Goal: Task Accomplishment & Management: Complete application form

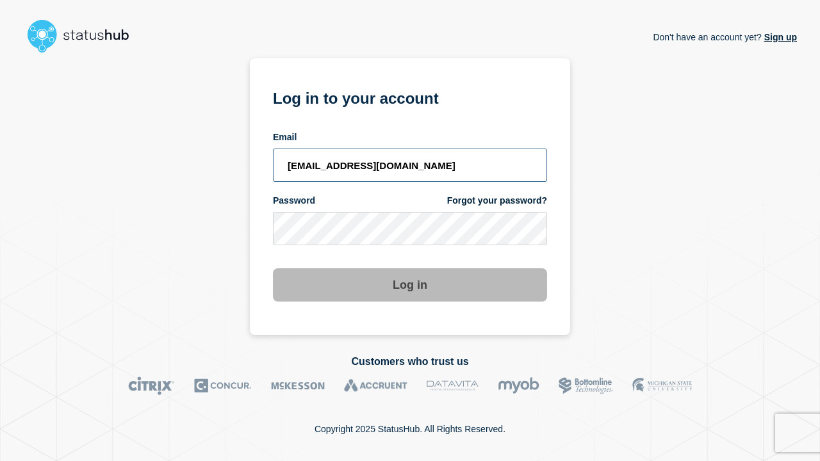
type input "[EMAIL_ADDRESS][DOMAIN_NAME]"
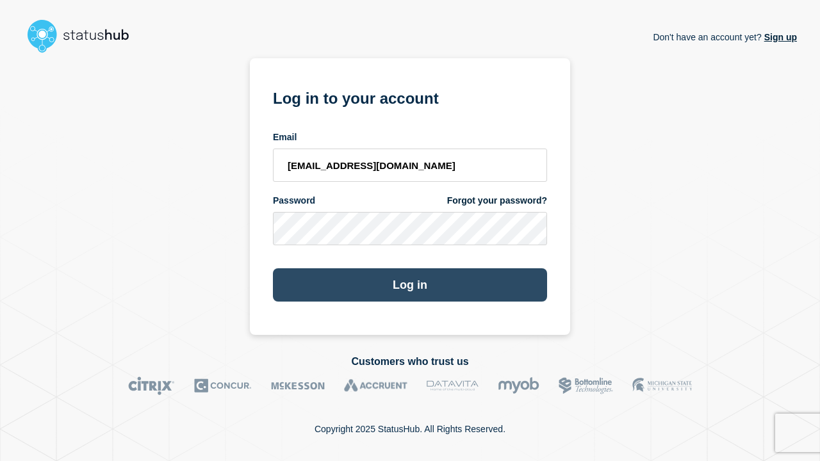
click at [410, 286] on button "Log in" at bounding box center [410, 285] width 274 height 33
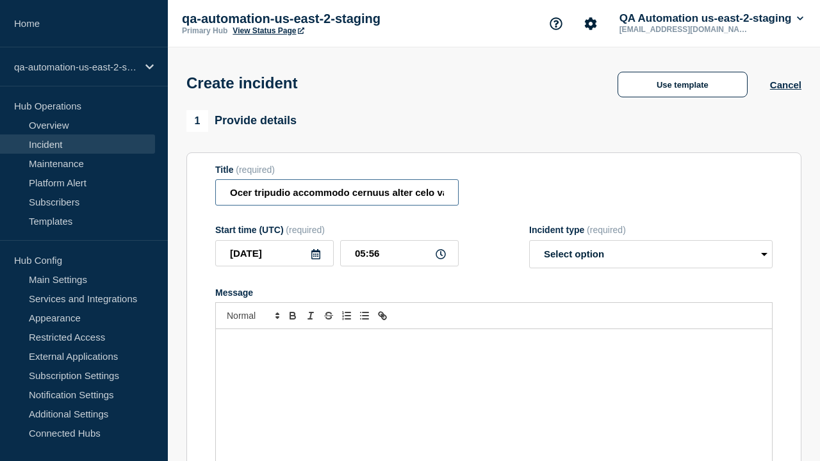
type input "Ocer tripudio accommodo cernuus alter celo vae conscendo ratione ascisco."
click at [494, 385] on div "Message" at bounding box center [494, 406] width 556 height 154
select select "identified"
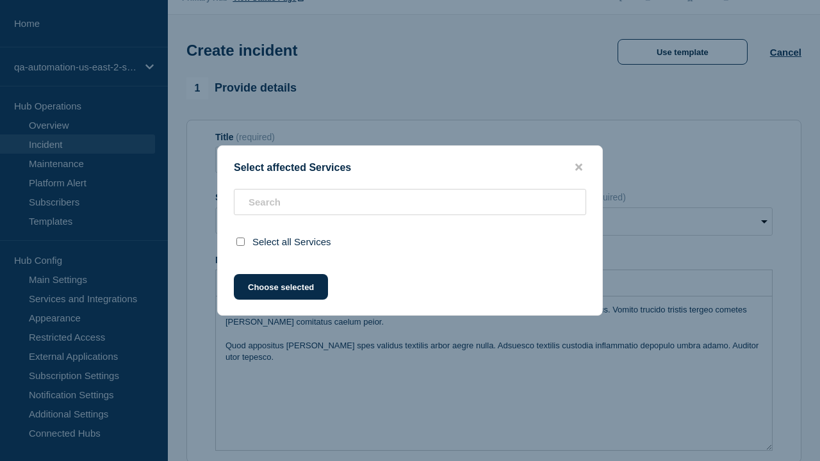
scroll to position [406, 0]
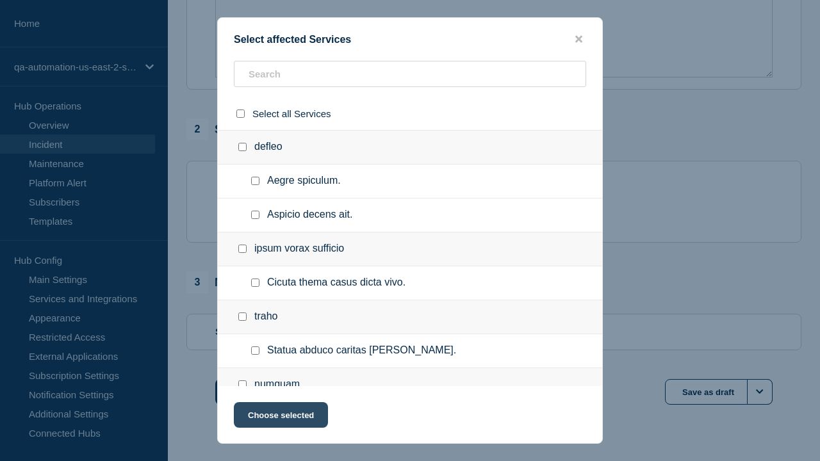
checkbox input "true"
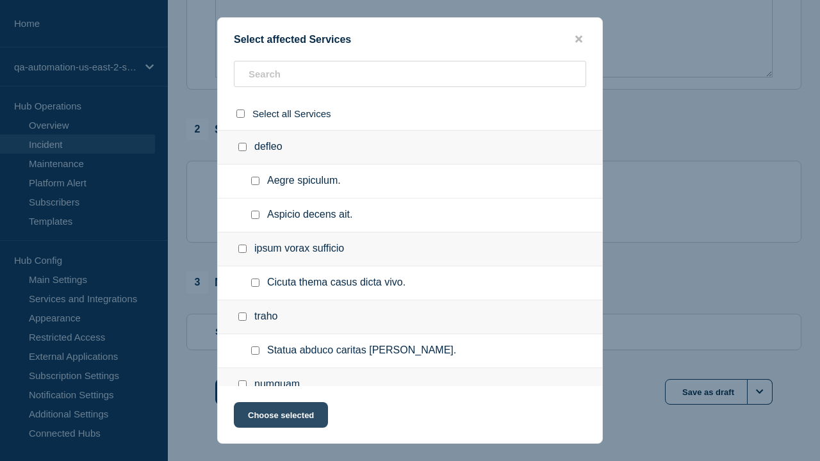
scroll to position [802, 0]
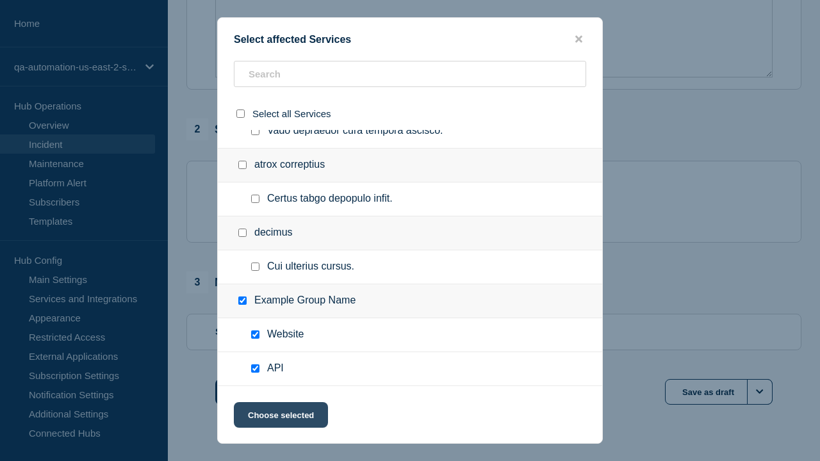
click at [280, 418] on button "Choose selected" at bounding box center [281, 415] width 94 height 26
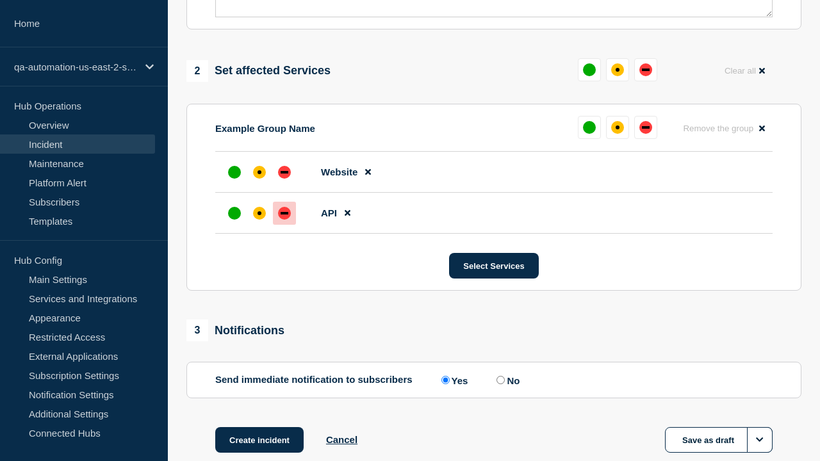
click at [285, 212] on div "down" at bounding box center [285, 213] width 8 height 3
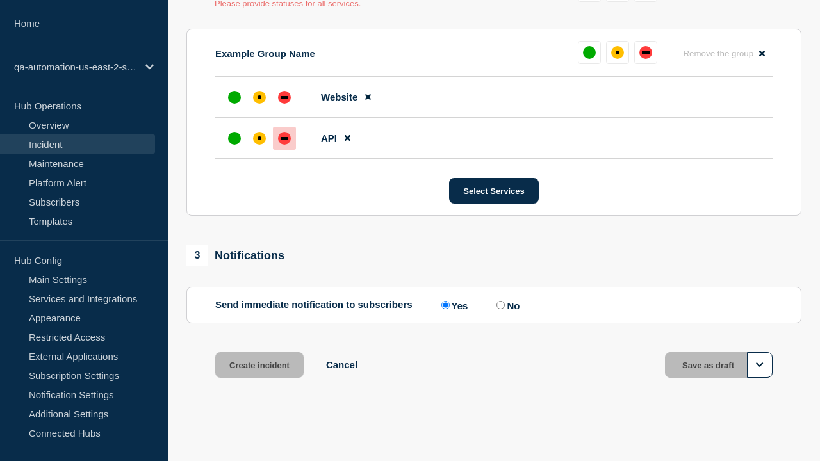
click at [260, 97] on div "affected" at bounding box center [260, 97] width 4 height 4
click at [259, 365] on button "Create incident" at bounding box center [259, 365] width 88 height 26
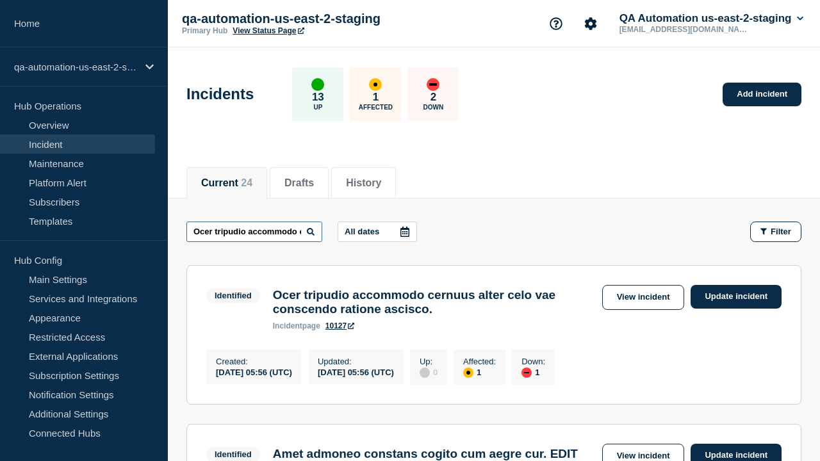
type input "Ocer tripudio accommodo cernuus alter celo vae conscendo ratione ascisco."
click at [340, 331] on link "10127" at bounding box center [340, 326] width 29 height 9
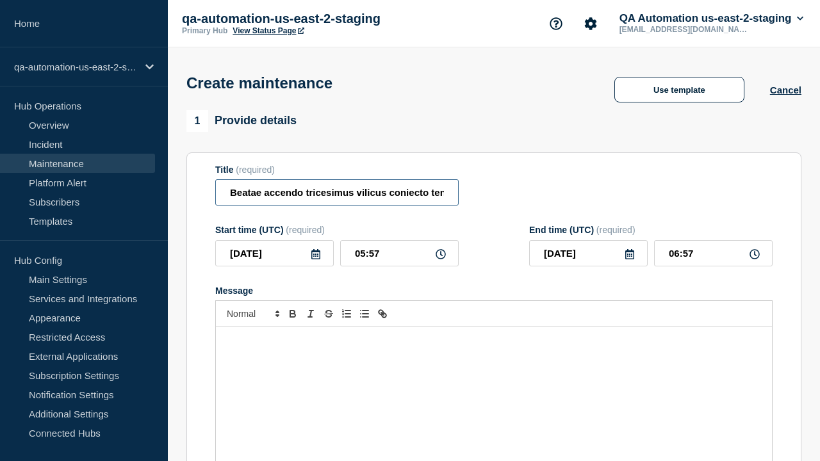
type input "Beatae accendo tricesimus vilicus coniecto tendo."
click at [494, 385] on div "Message" at bounding box center [494, 404] width 556 height 154
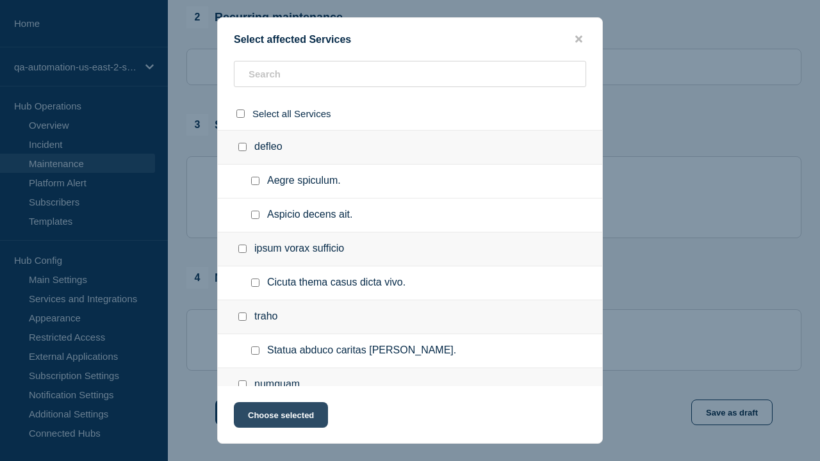
checkbox input "true"
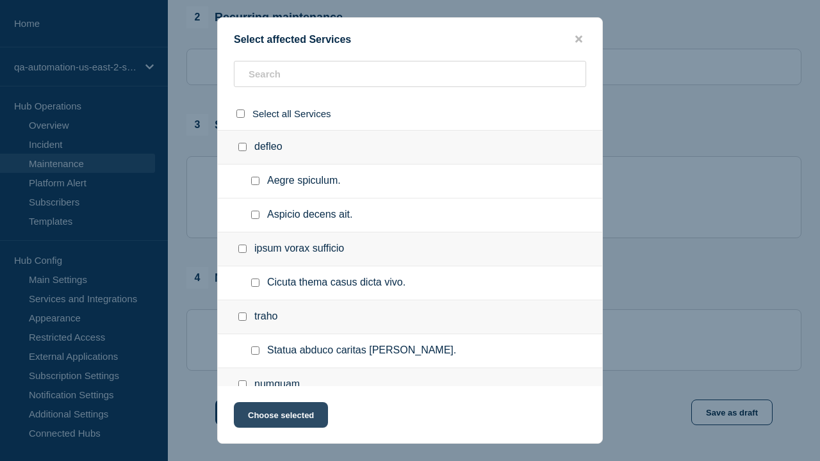
scroll to position [802, 0]
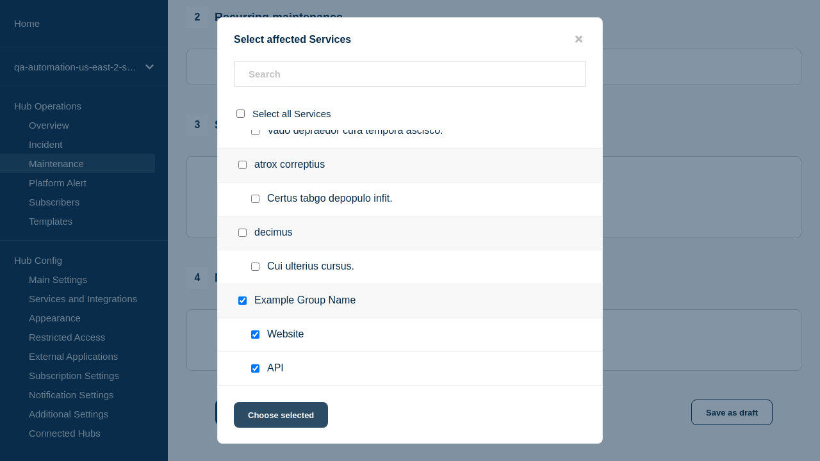
click at [280, 418] on button "Choose selected" at bounding box center [281, 415] width 94 height 26
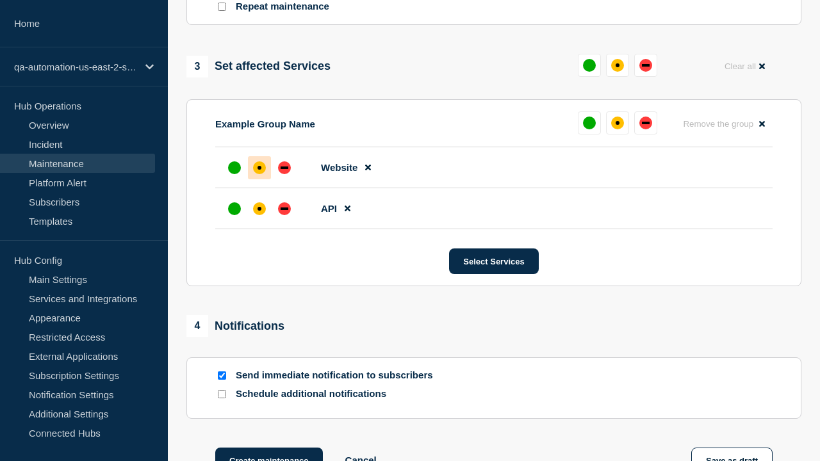
click at [285, 208] on div "down" at bounding box center [285, 209] width 8 height 3
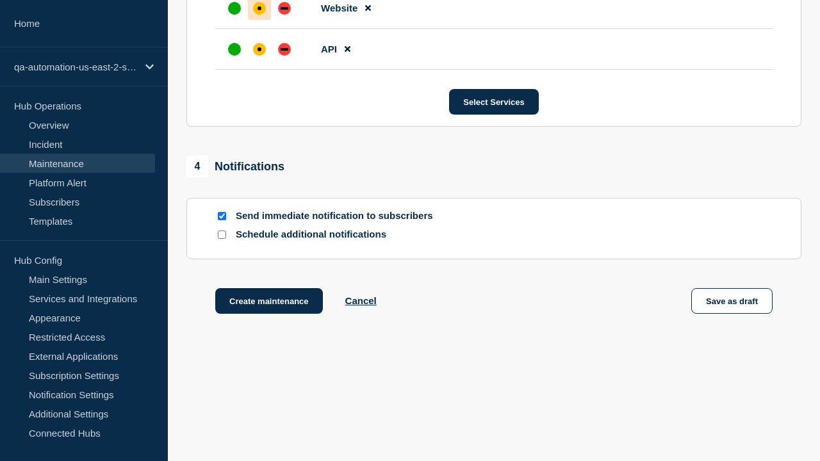
click at [260, 6] on div "affected" at bounding box center [260, 8] width 4 height 4
click at [268, 304] on button "Create maintenance" at bounding box center [269, 301] width 108 height 26
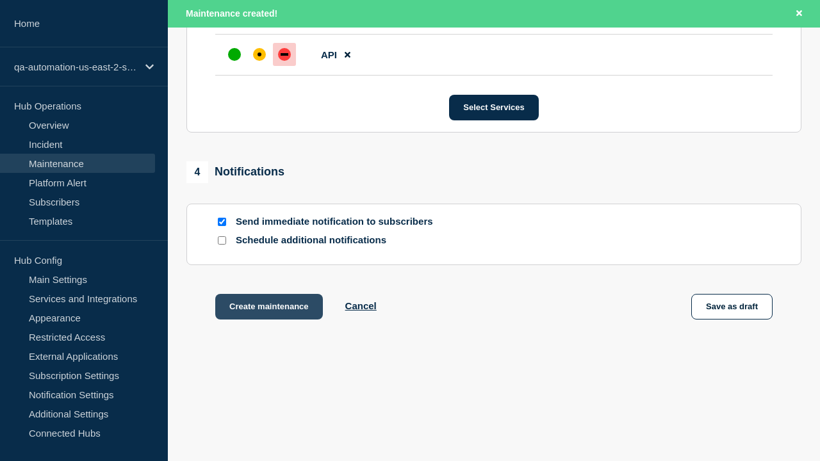
scroll to position [811, 0]
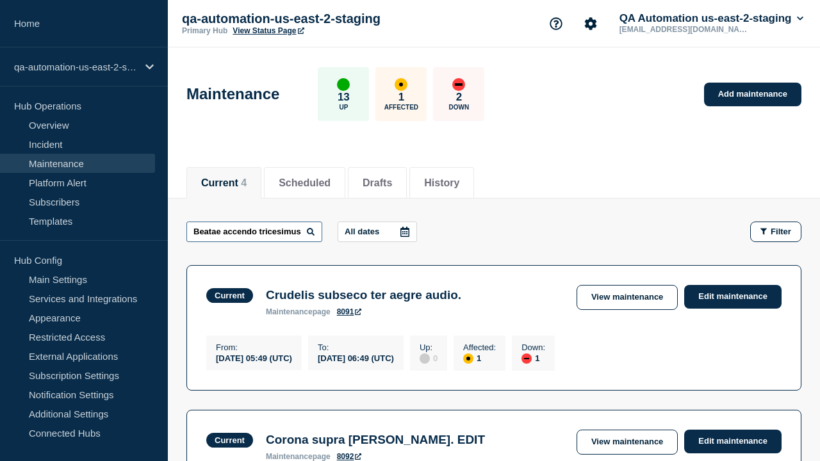
type input "Beatae accendo tricesimus vilicus coniecto tendo."
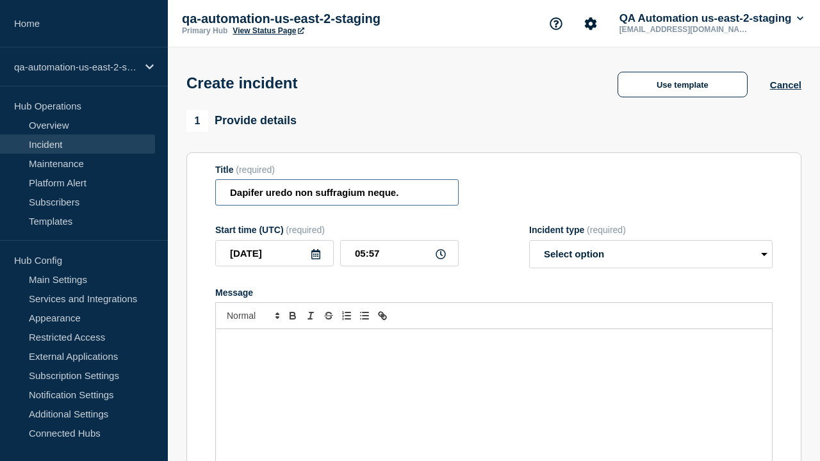
type input "Dapifer uredo non suffragium neque."
click at [494, 385] on div "Message" at bounding box center [494, 406] width 556 height 154
select select "identified"
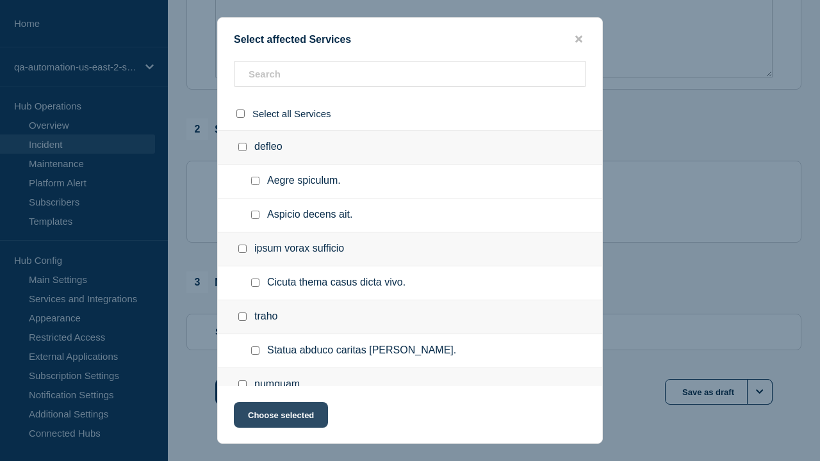
checkbox input "true"
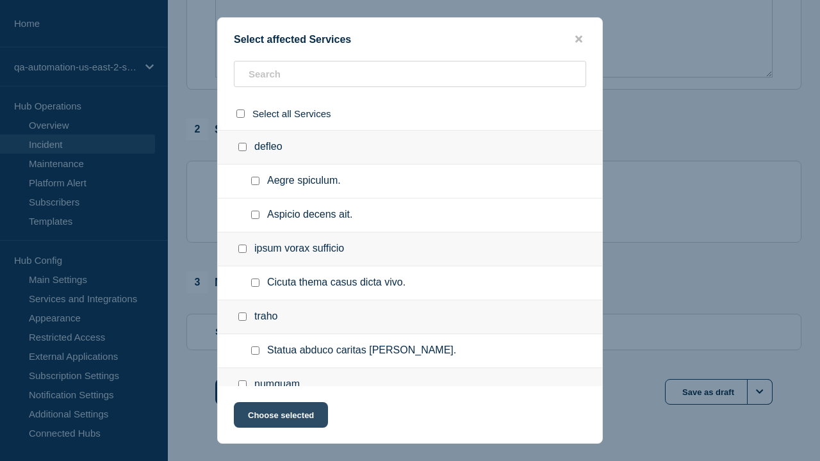
scroll to position [802, 0]
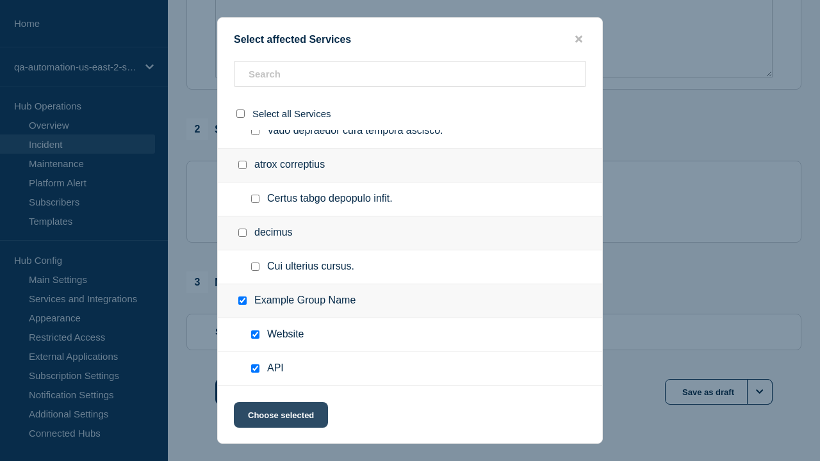
click at [280, 418] on button "Choose selected" at bounding box center [281, 415] width 94 height 26
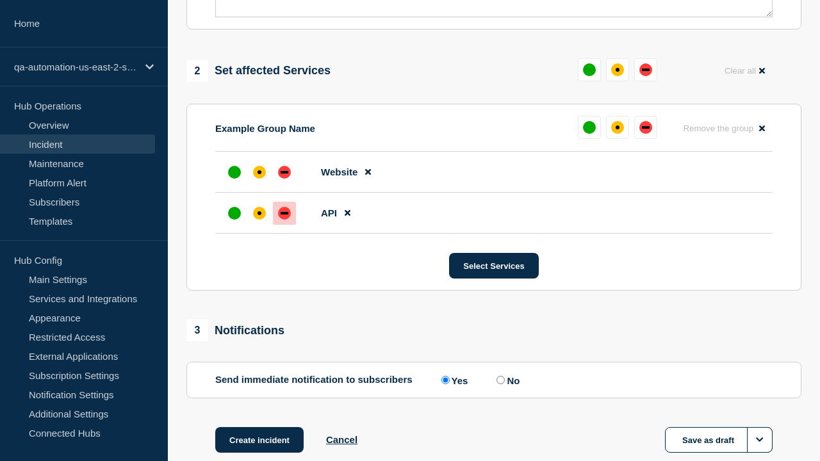
click at [285, 212] on div "down" at bounding box center [285, 213] width 8 height 3
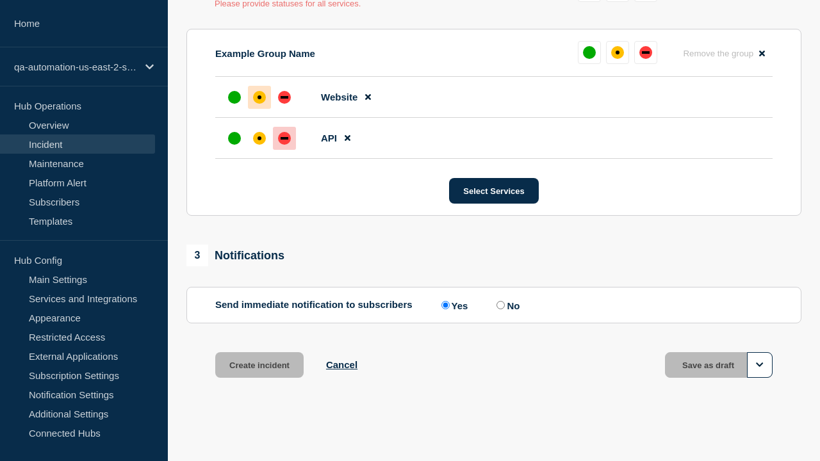
click at [260, 97] on div "affected" at bounding box center [260, 97] width 4 height 4
click at [259, 365] on button "Create incident" at bounding box center [259, 365] width 88 height 26
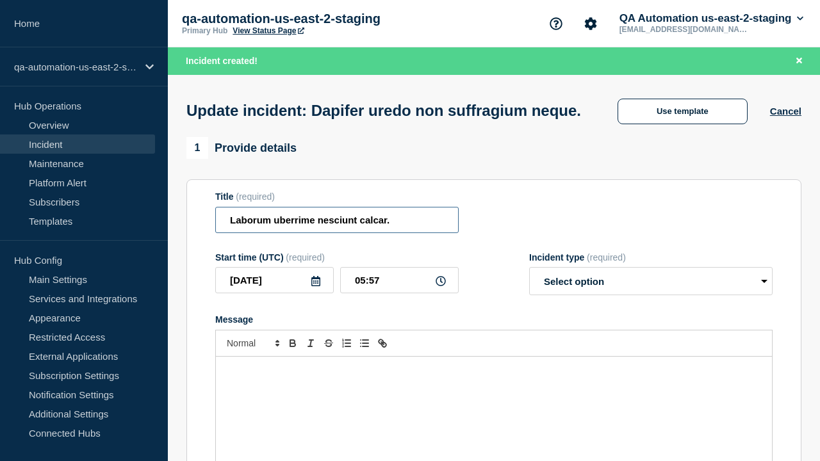
type input "Laborum uberrime nesciunt calcar."
click at [494, 385] on div "Message" at bounding box center [494, 434] width 556 height 154
select select "investigating"
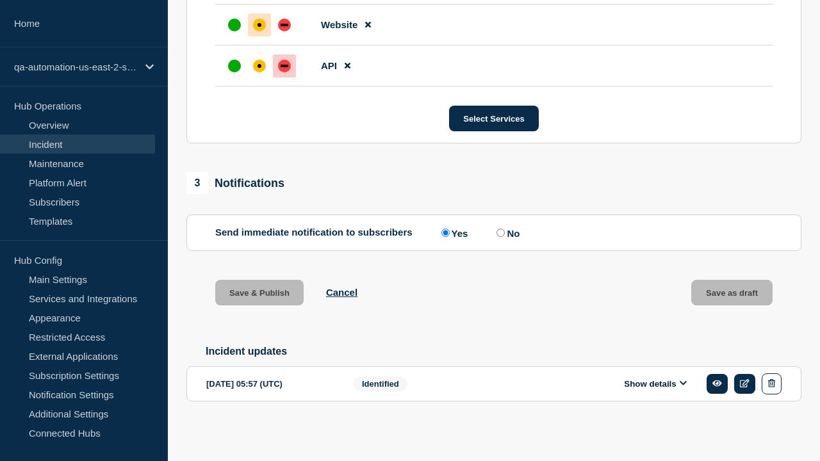
scroll to position [638, 0]
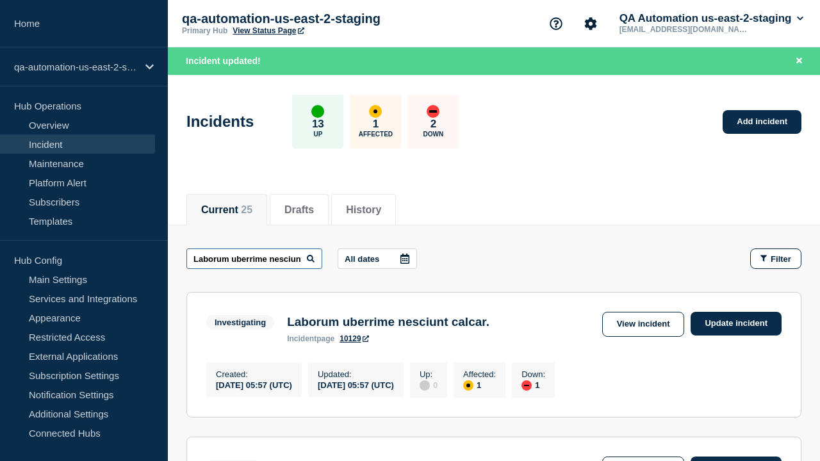
scroll to position [0, 40]
type input "Laborum uberrime nesciunt calcar."
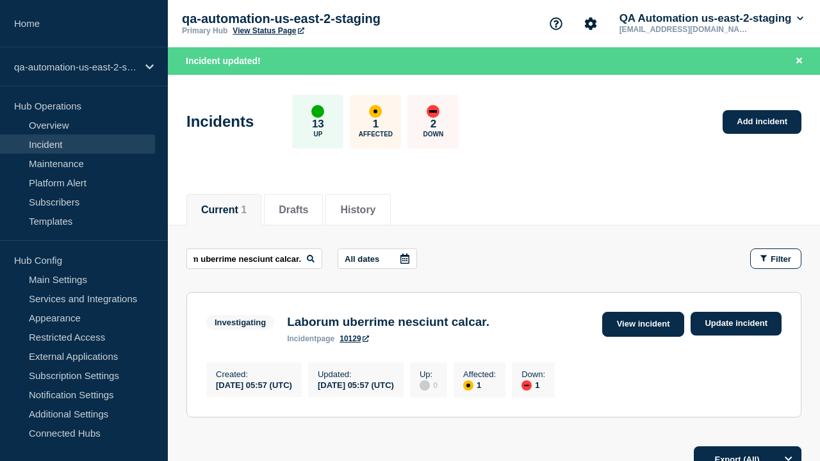
click at [643, 324] on link "View incident" at bounding box center [643, 324] width 83 height 25
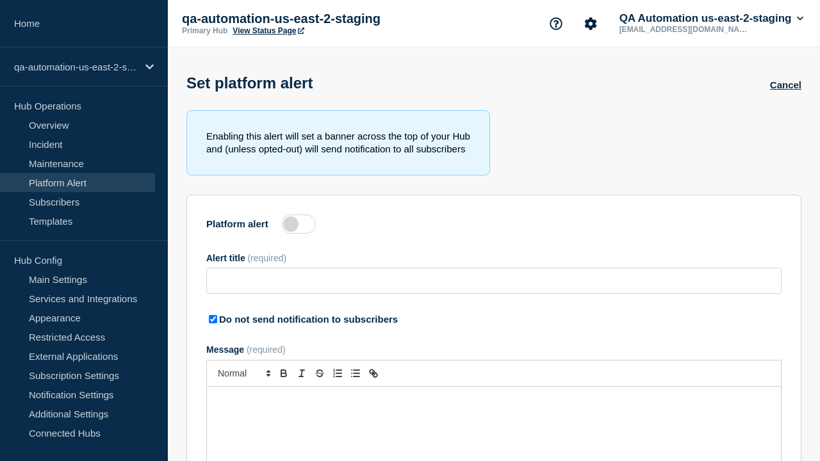
type input "Sonitus agnitio tutis pecus comparo caelum temptatio."
checkbox input "true"
click at [299, 227] on label at bounding box center [298, 224] width 35 height 19
click at [0, 0] on input "Platform alert" at bounding box center [0, 0] width 0 height 0
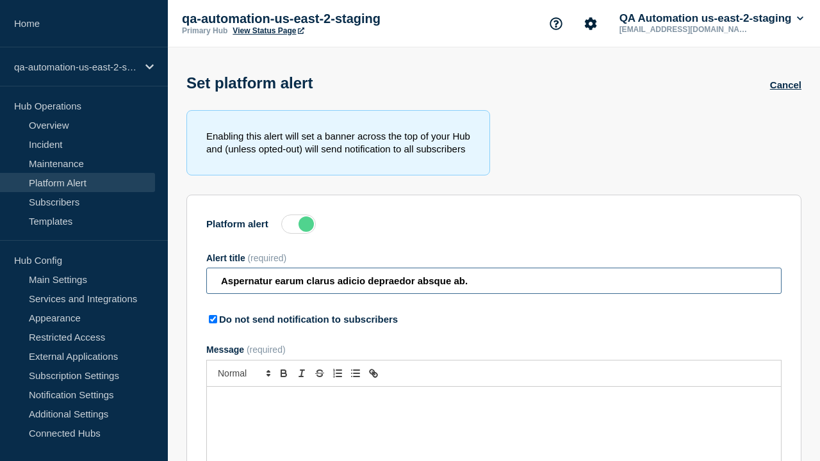
type input "Aspernatur earum clarus adicio depraedor absque ab."
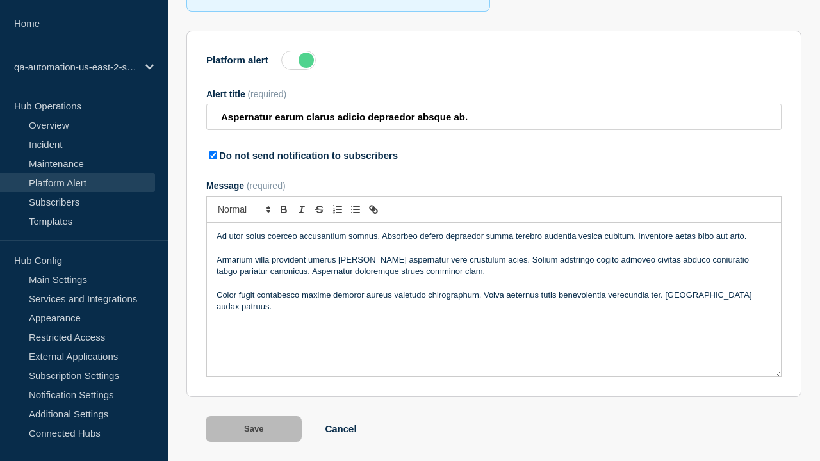
scroll to position [201, 0]
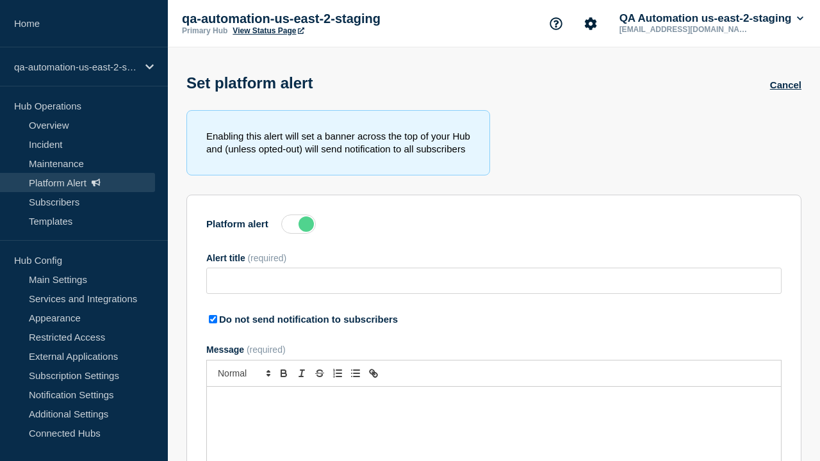
type input "Aspernatur earum clarus adicio depraedor absque ab."
checkbox input "true"
click at [299, 227] on label at bounding box center [298, 224] width 35 height 19
click at [0, 0] on input "Platform alert" at bounding box center [0, 0] width 0 height 0
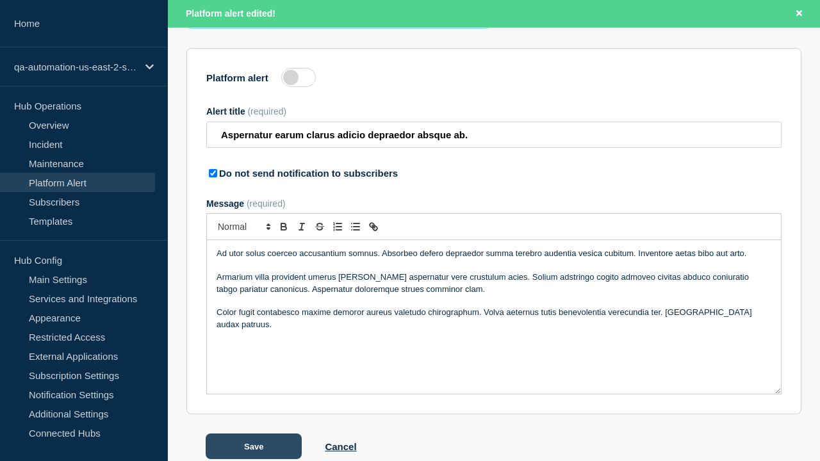
scroll to position [201, 0]
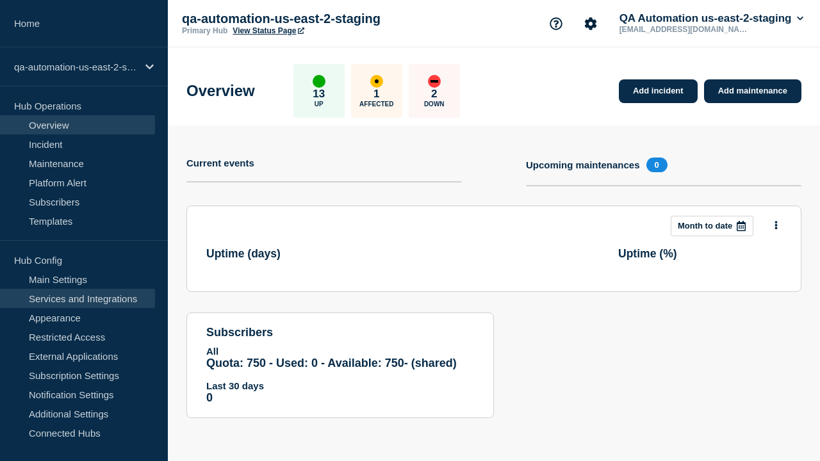
click at [78, 299] on link "Services and Integrations" at bounding box center [77, 298] width 155 height 19
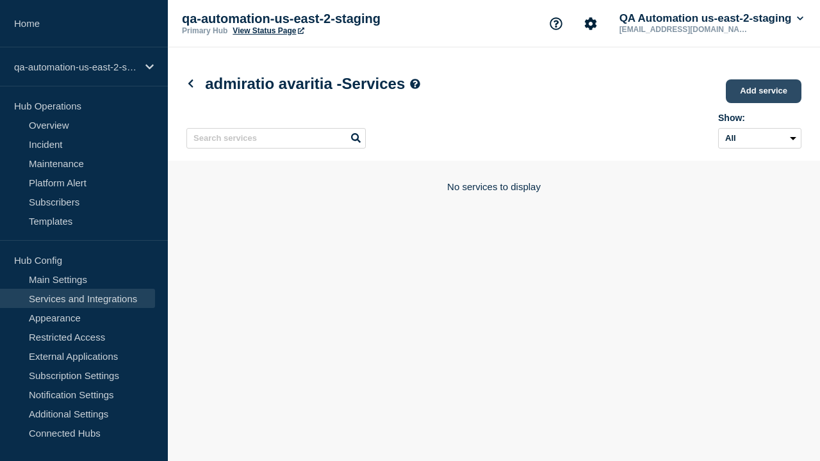
click at [765, 92] on link "Add service" at bounding box center [764, 91] width 76 height 24
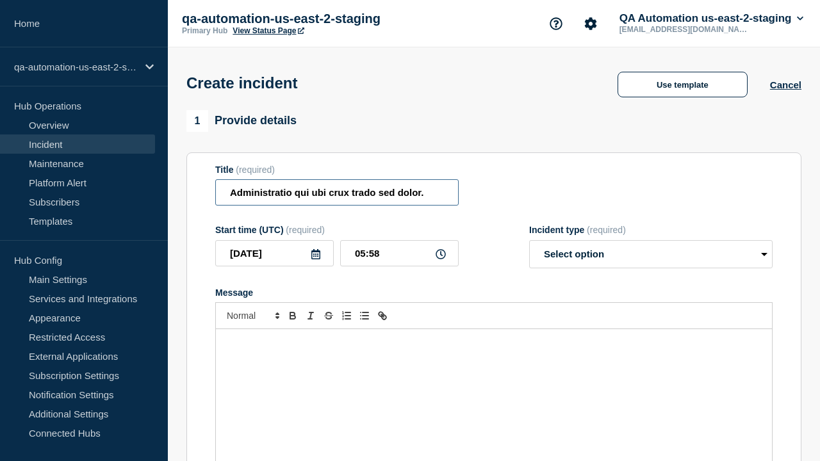
type input "Administratio qui ubi crux trado sed dolor."
click at [494, 385] on div "Message" at bounding box center [494, 406] width 556 height 154
select select "identified"
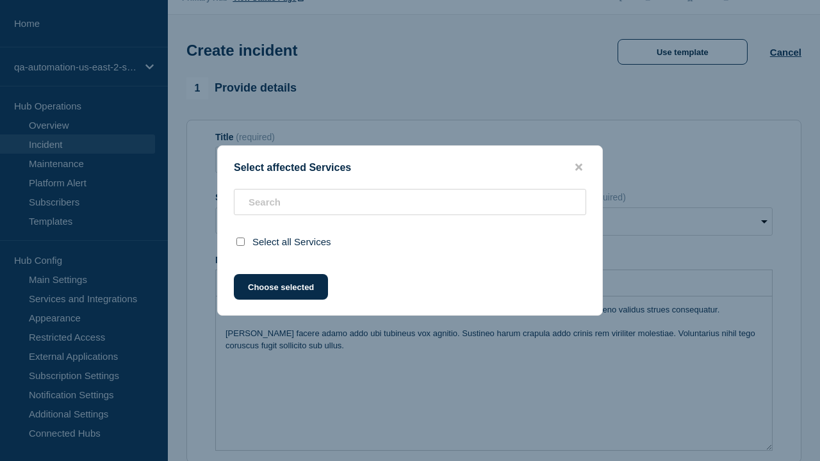
scroll to position [406, 0]
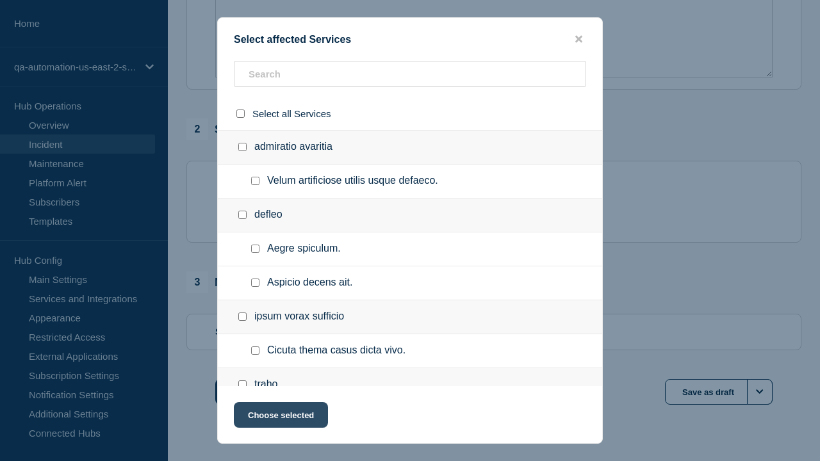
checkbox input "true"
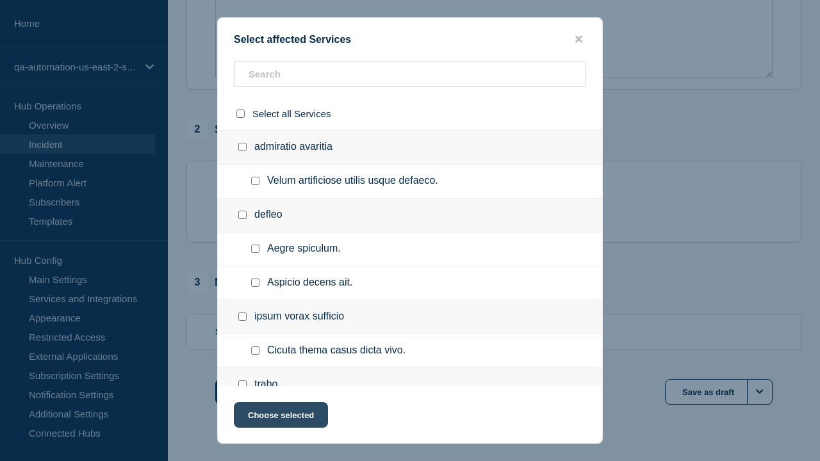
scroll to position [872, 0]
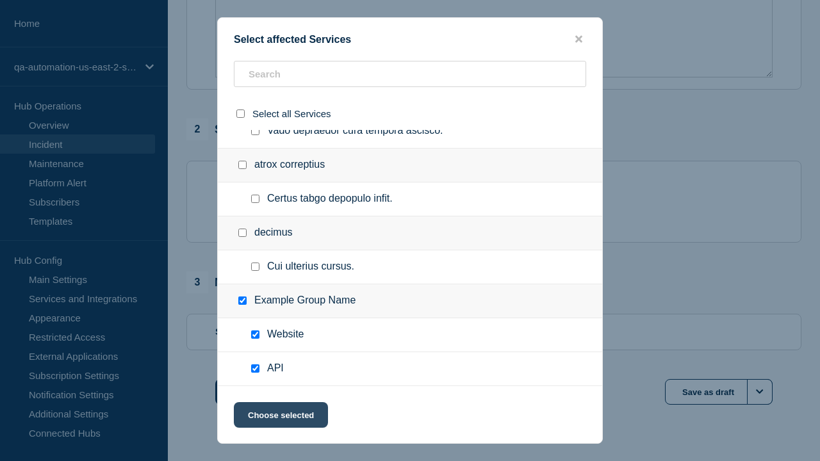
click at [280, 418] on button "Choose selected" at bounding box center [281, 415] width 94 height 26
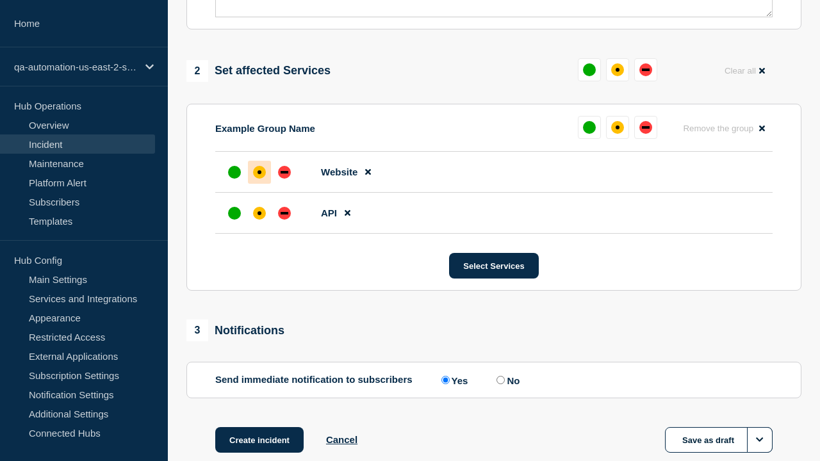
click at [285, 212] on div "down" at bounding box center [285, 213] width 8 height 3
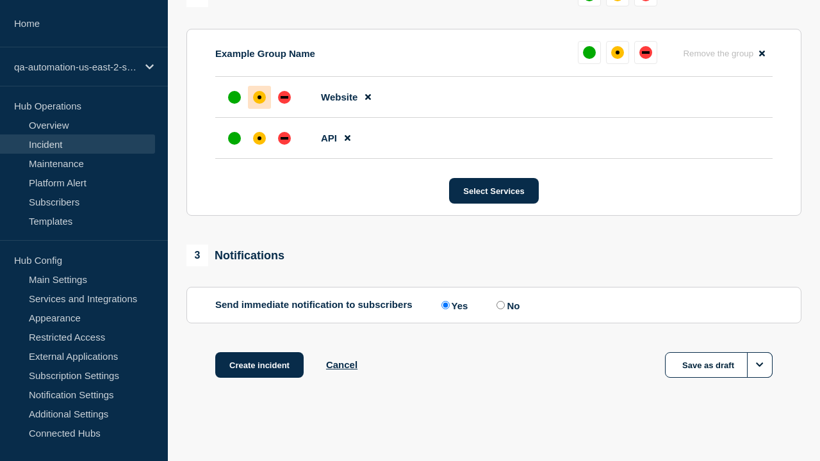
click at [260, 97] on div "affected" at bounding box center [260, 97] width 4 height 4
click at [719, 365] on button "Save as draft" at bounding box center [719, 365] width 108 height 26
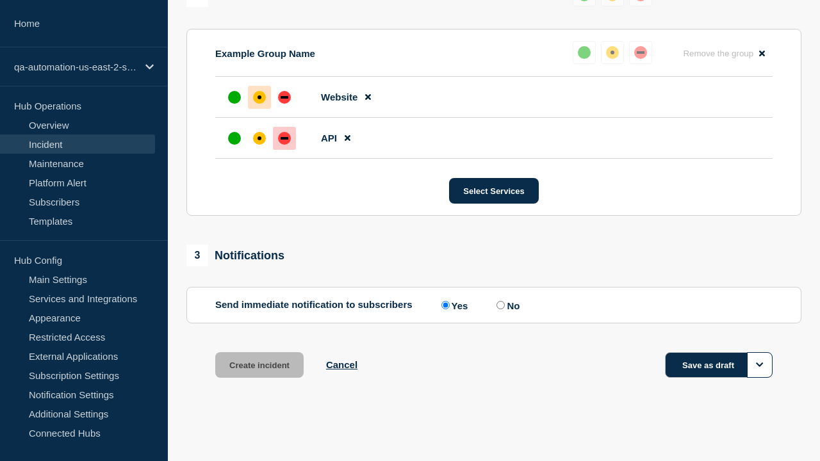
scroll to position [589, 0]
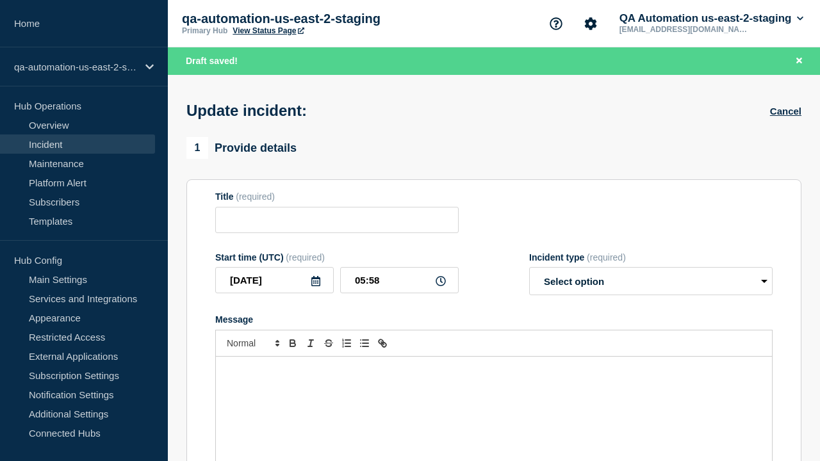
type input "Administratio qui ubi crux trado sed dolor."
select select "identified"
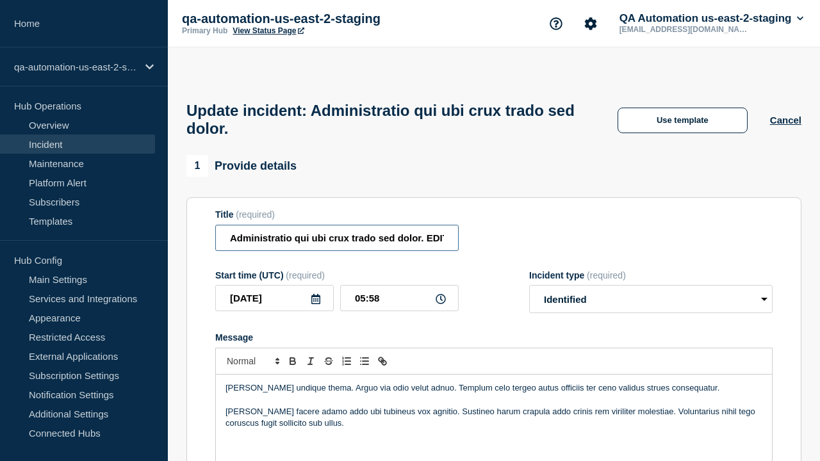
type input "Administratio qui ubi crux trado sed dolor. EDIT"
click at [494, 385] on div "Tribuo adamo undique thema. Arguo via odio velut adnuo. Templum celo tergeo aut…" at bounding box center [494, 452] width 556 height 154
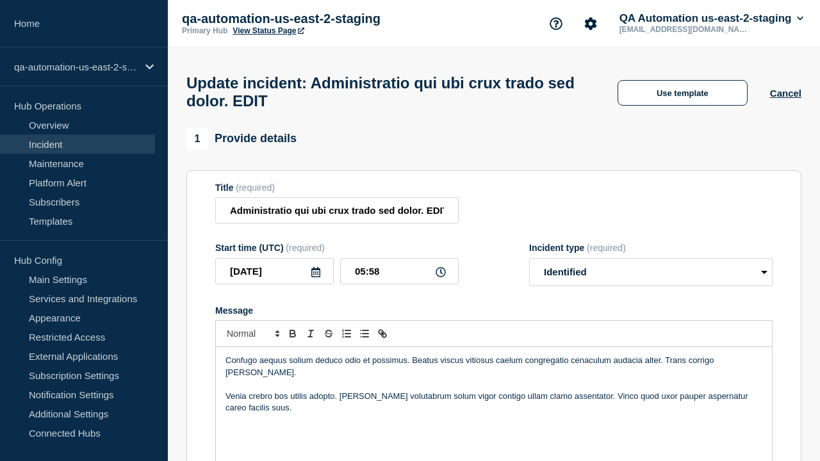
scroll to position [551, 0]
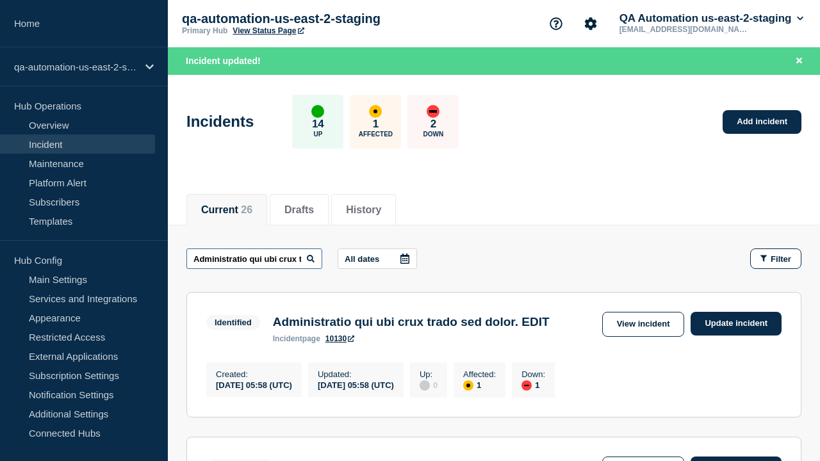
scroll to position [0, 93]
type input "Administratio qui ubi crux trado sed dolor. EDIT"
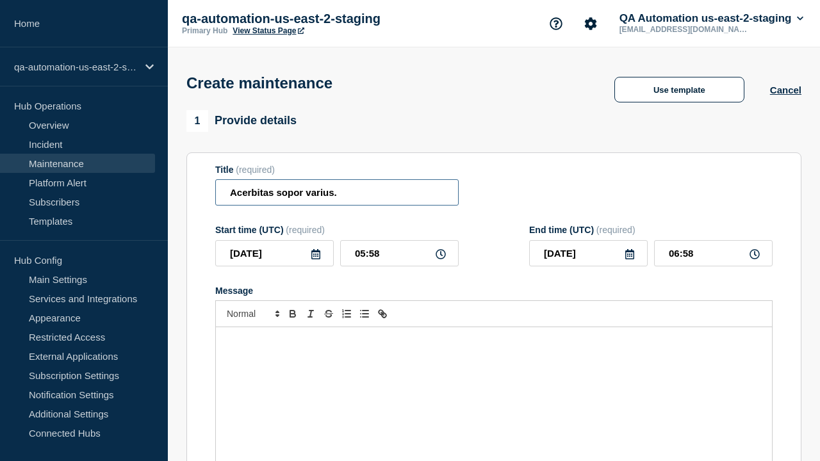
type input "Acerbitas sopor varius."
click at [494, 385] on div "Message" at bounding box center [494, 404] width 556 height 154
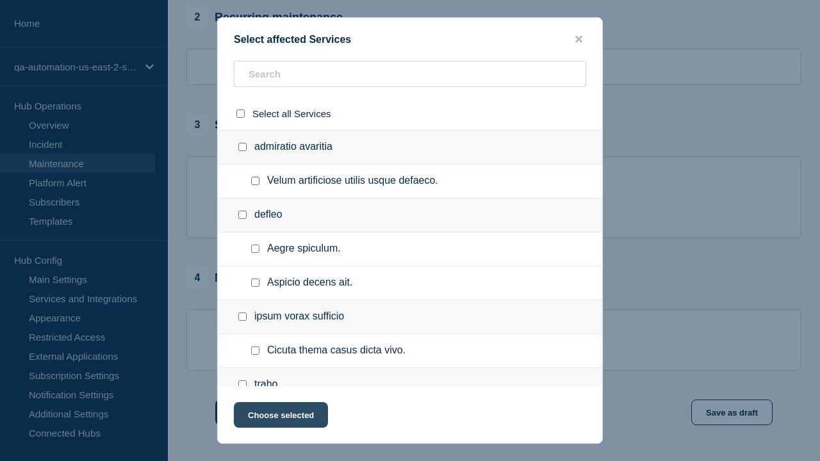
checkbox input "true"
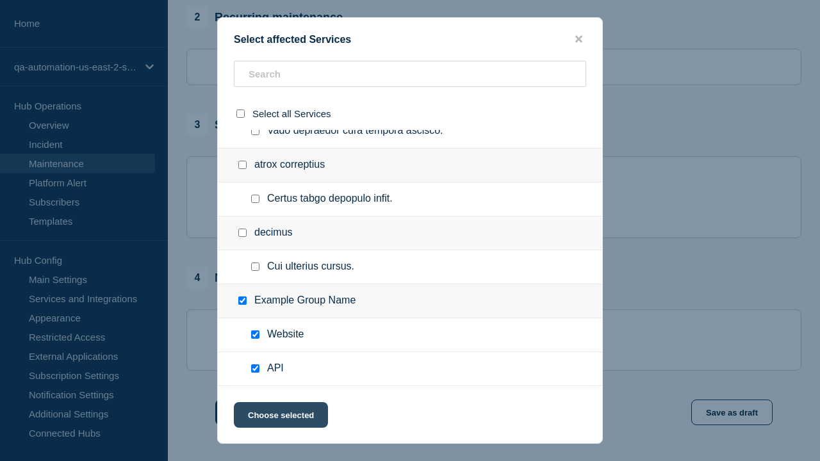
click at [280, 418] on button "Choose selected" at bounding box center [281, 415] width 94 height 26
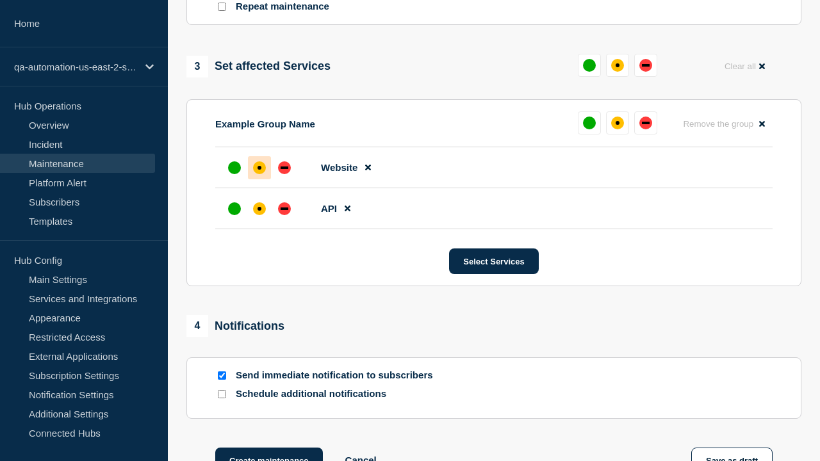
click at [260, 207] on div "affected" at bounding box center [260, 209] width 4 height 4
click at [260, 166] on div "affected" at bounding box center [260, 168] width 4 height 4
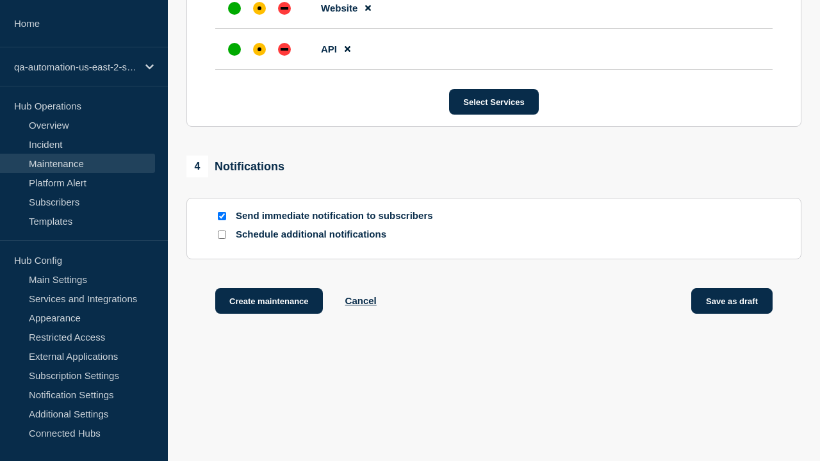
click at [733, 304] on button "Save as draft" at bounding box center [732, 301] width 81 height 26
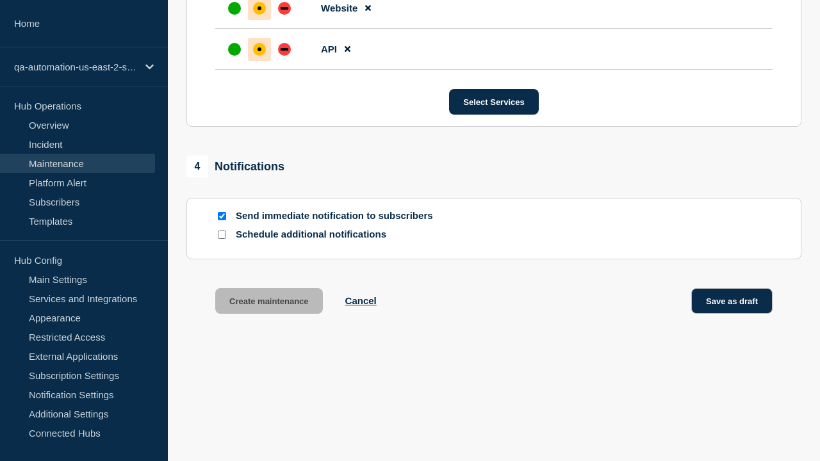
scroll to position [811, 0]
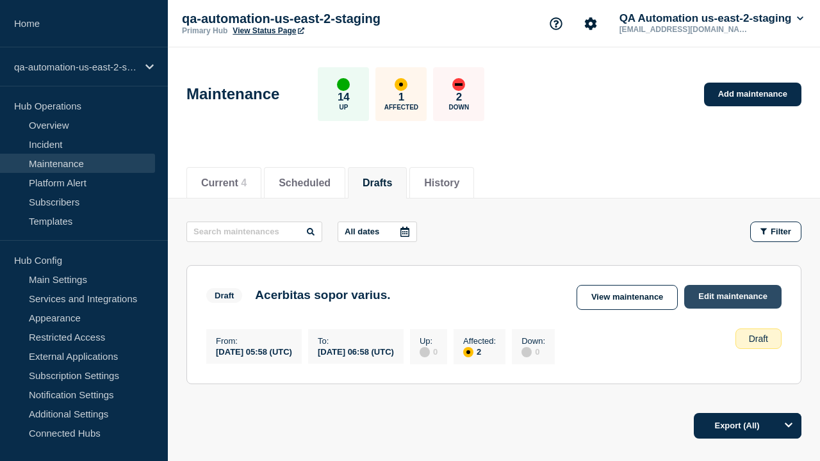
click at [734, 297] on link "Edit maintenance" at bounding box center [732, 297] width 97 height 24
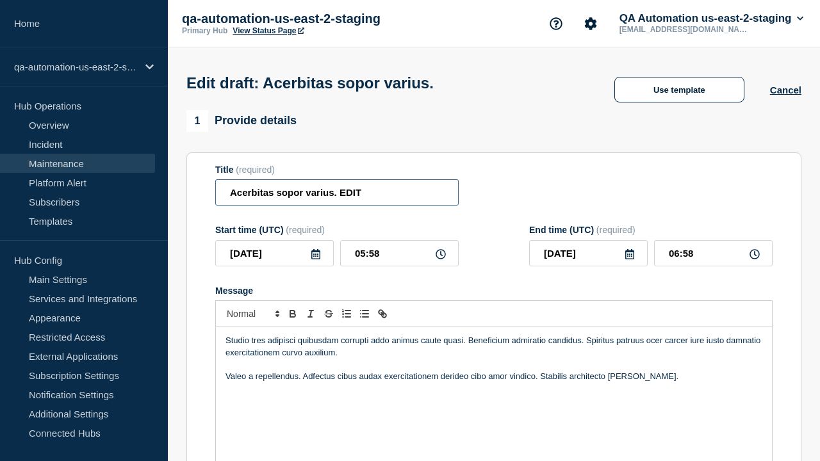
type input "Acerbitas sopor varius. EDIT"
click at [494, 385] on div "Studio tres adipisci quibusdam corrupti addo animus caute quasi. Beneficium adm…" at bounding box center [494, 404] width 556 height 154
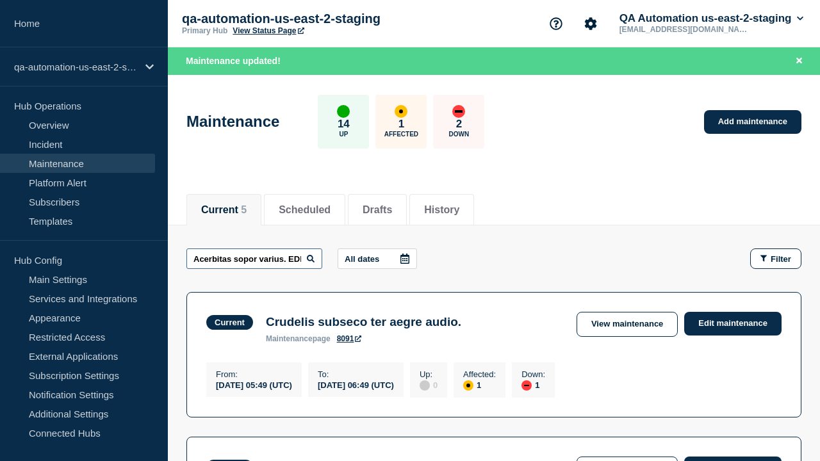
scroll to position [0, 17]
type input "Acerbitas sopor varius. EDIT"
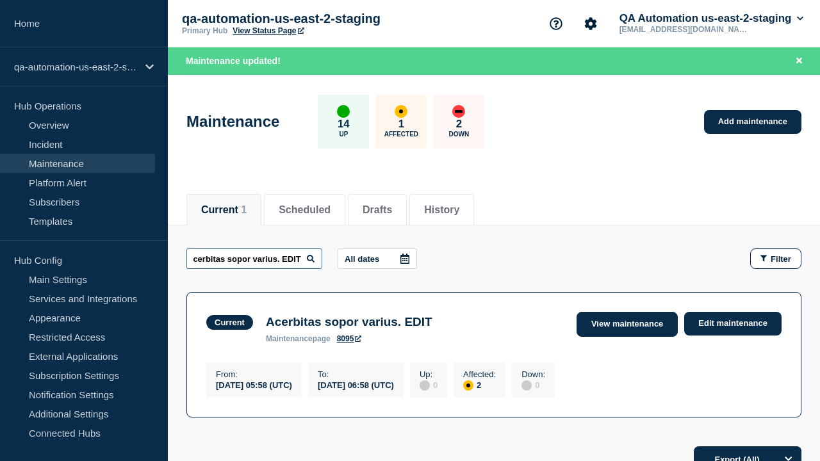
click at [629, 324] on link "View maintenance" at bounding box center [627, 324] width 101 height 25
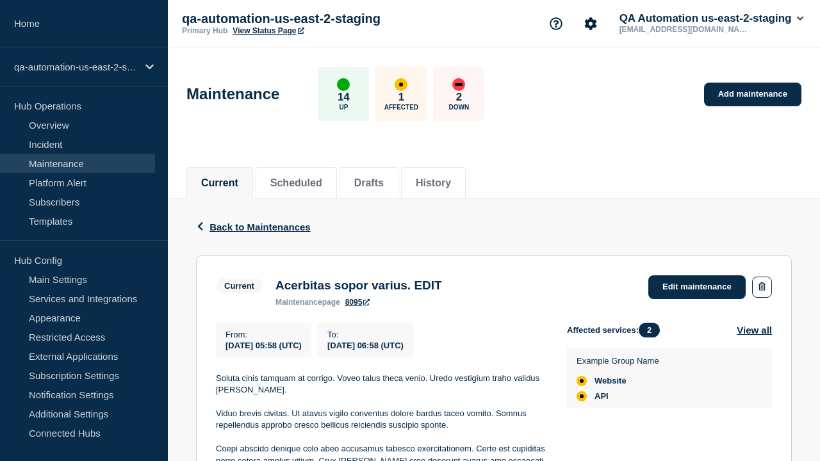
click at [357, 307] on link "8095" at bounding box center [357, 302] width 25 height 9
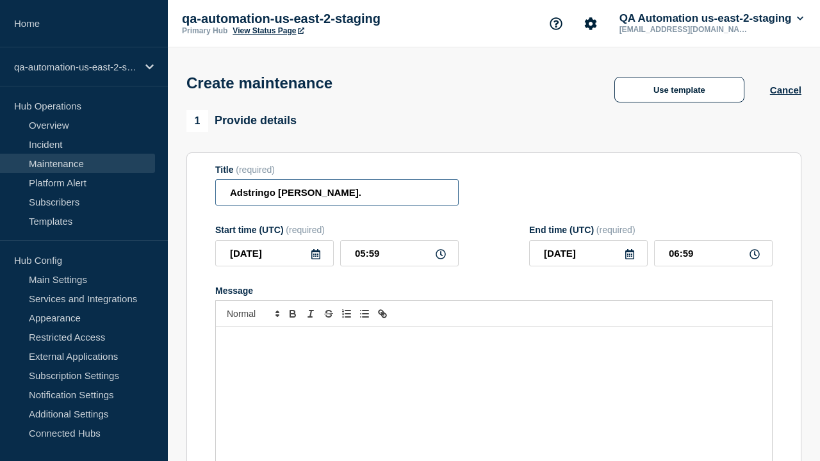
type input "Adstringo [PERSON_NAME]."
click at [494, 385] on div "Message" at bounding box center [494, 404] width 556 height 154
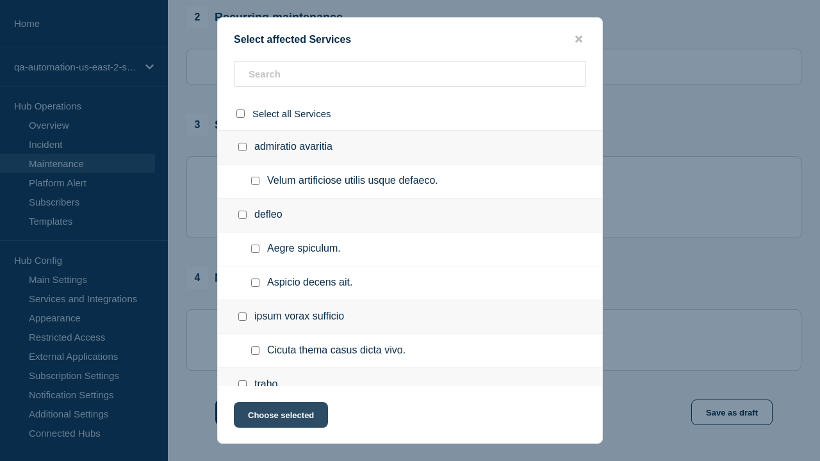
checkbox input "true"
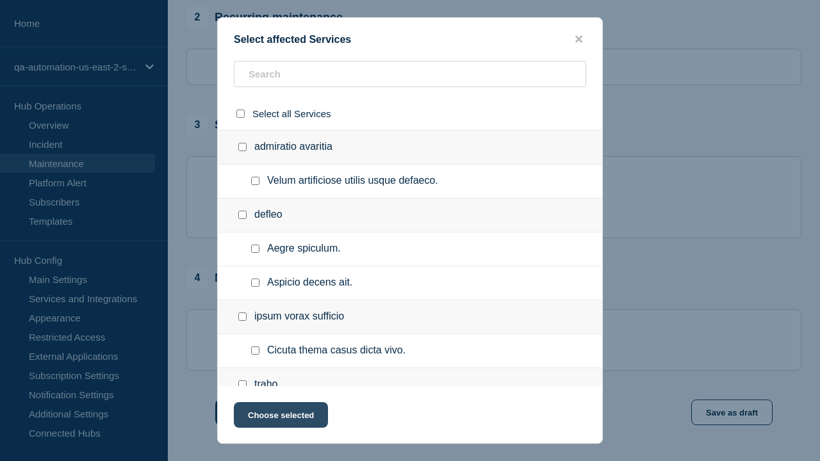
scroll to position [872, 0]
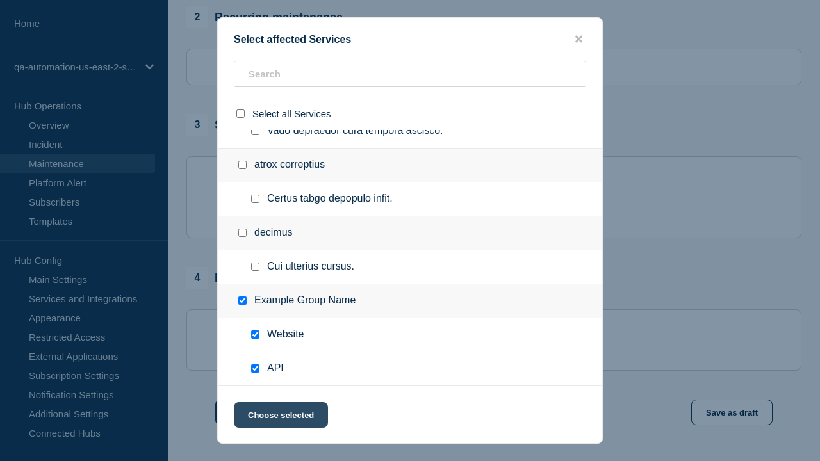
click at [280, 418] on button "Choose selected" at bounding box center [281, 415] width 94 height 26
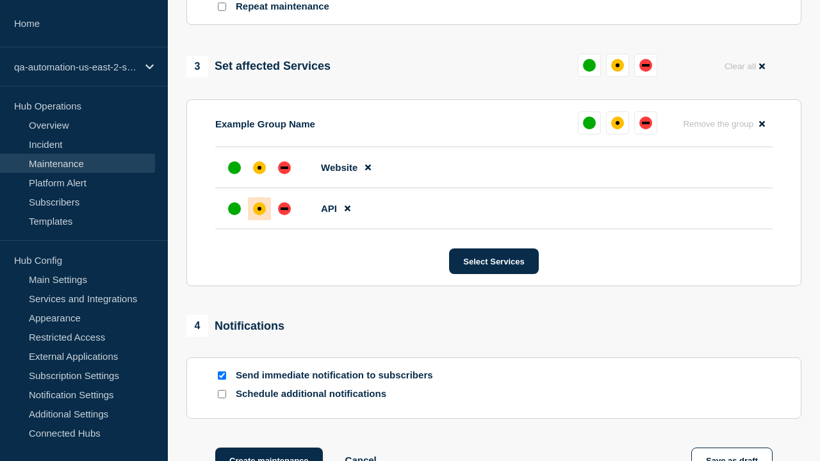
click at [260, 207] on div "affected" at bounding box center [260, 209] width 4 height 4
click at [260, 166] on div "affected" at bounding box center [260, 168] width 4 height 4
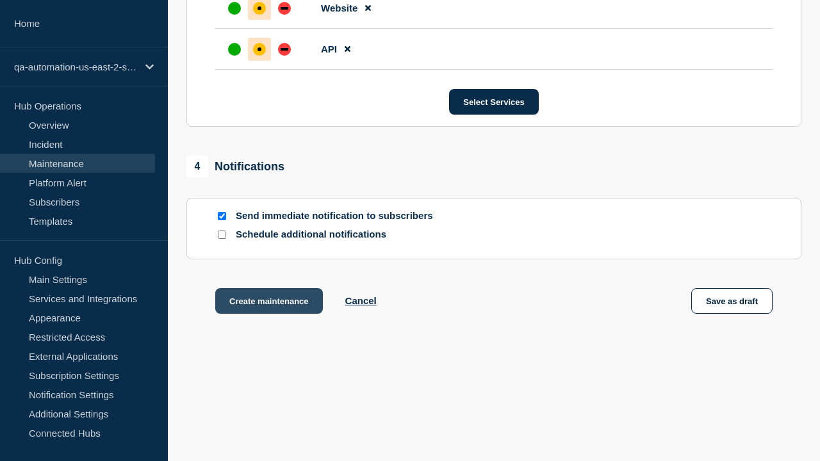
click at [268, 304] on button "Create maintenance" at bounding box center [269, 301] width 108 height 26
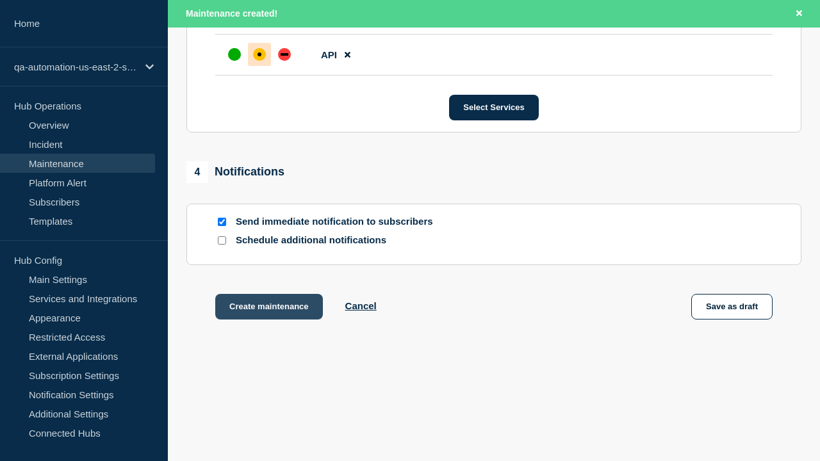
scroll to position [811, 0]
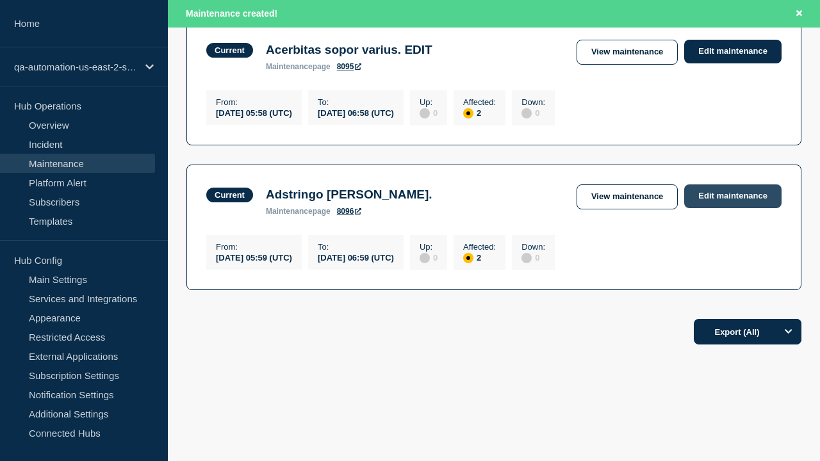
scroll to position [622, 0]
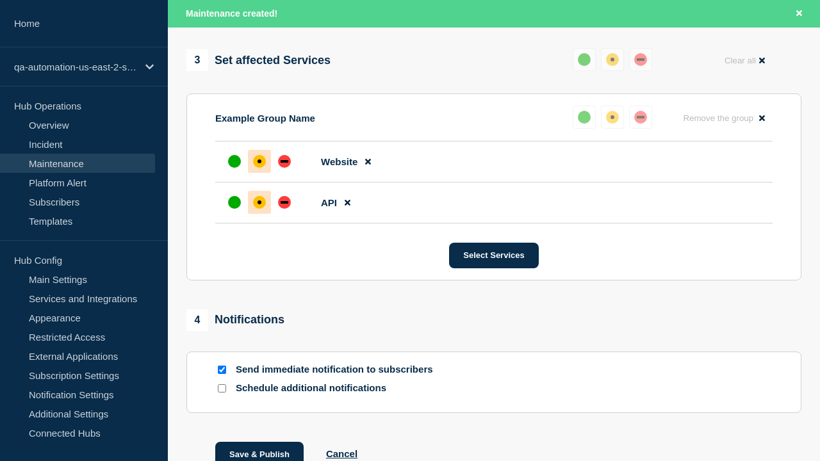
type input "Adstringo [PERSON_NAME]. EDIT"
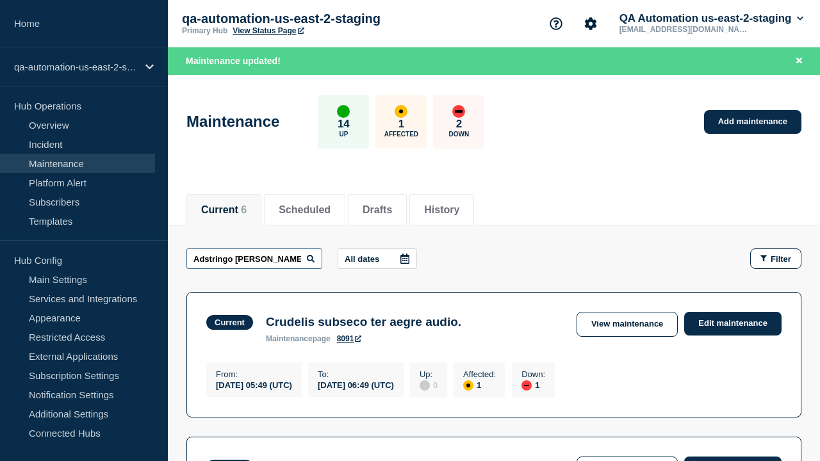
scroll to position [0, 23]
type input "Adstringo [PERSON_NAME]. EDIT"
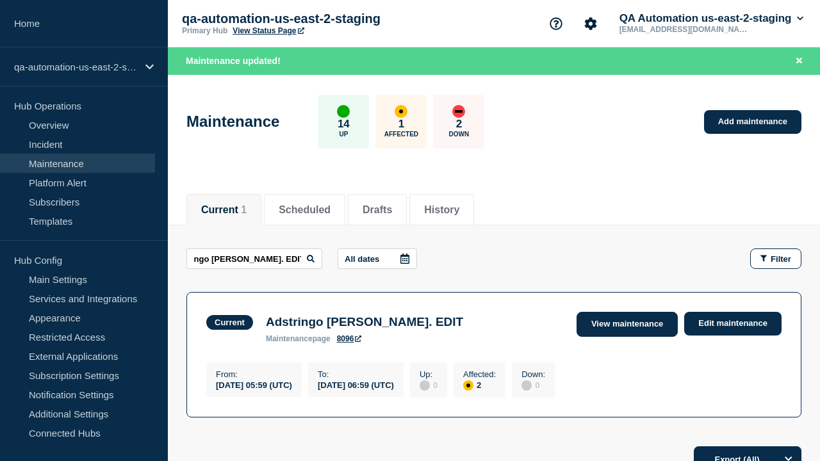
click at [629, 324] on link "View maintenance" at bounding box center [627, 324] width 101 height 25
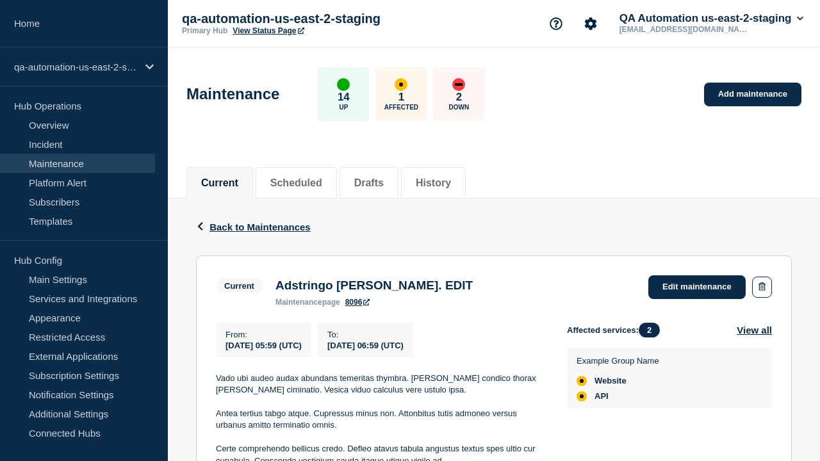
click at [357, 307] on link "8096" at bounding box center [357, 302] width 25 height 9
